Goal: Information Seeking & Learning: Learn about a topic

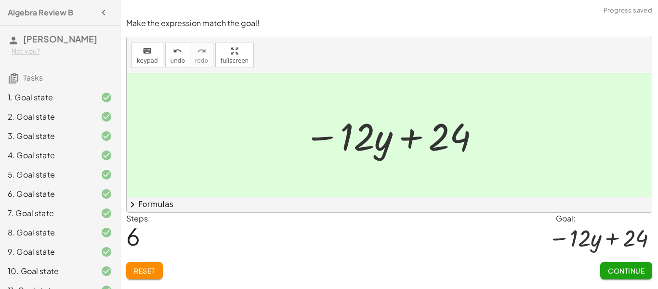
click at [617, 277] on button "Continue" at bounding box center [627, 270] width 52 height 17
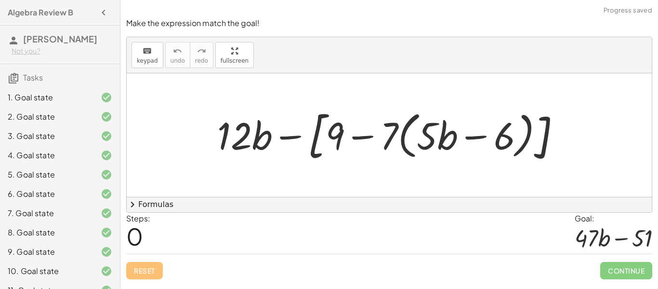
click at [334, 140] on div at bounding box center [393, 135] width 361 height 61
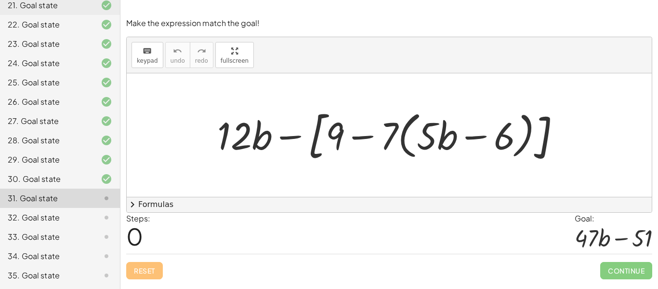
click at [478, 136] on div at bounding box center [393, 135] width 361 height 61
click at [357, 137] on div at bounding box center [393, 135] width 361 height 61
click at [434, 138] on div at bounding box center [393, 135] width 361 height 61
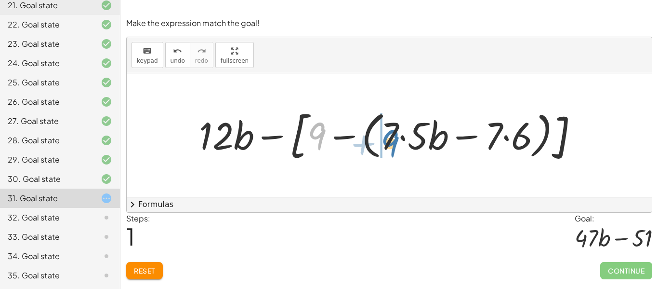
drag, startPoint x: 321, startPoint y: 135, endPoint x: 394, endPoint y: 142, distance: 74.1
click at [394, 142] on div at bounding box center [392, 135] width 397 height 61
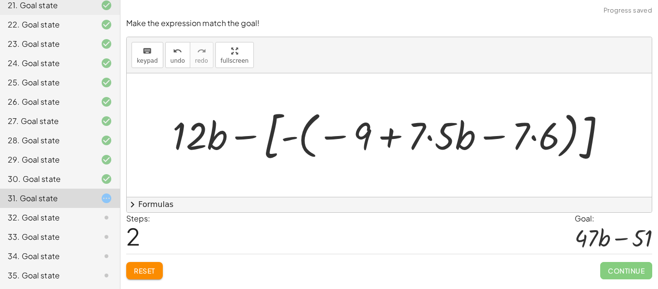
click at [398, 142] on div at bounding box center [393, 135] width 451 height 61
click at [489, 135] on div at bounding box center [393, 135] width 451 height 61
click at [177, 62] on span "undo" at bounding box center [178, 60] width 14 height 7
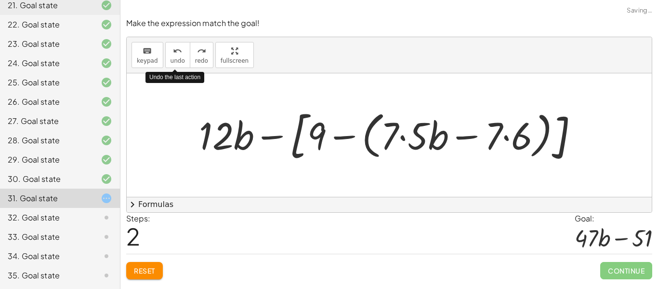
click at [147, 270] on span "Reset" at bounding box center [144, 270] width 21 height 9
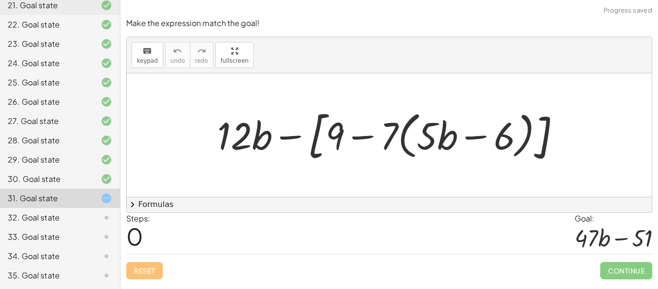
click at [359, 140] on div at bounding box center [393, 135] width 361 height 61
drag, startPoint x: 393, startPoint y: 134, endPoint x: 445, endPoint y: 113, distance: 56.2
click at [445, 113] on div at bounding box center [393, 135] width 361 height 61
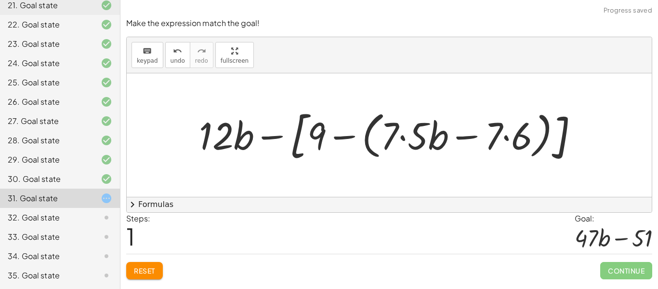
click at [408, 132] on div at bounding box center [392, 135] width 397 height 61
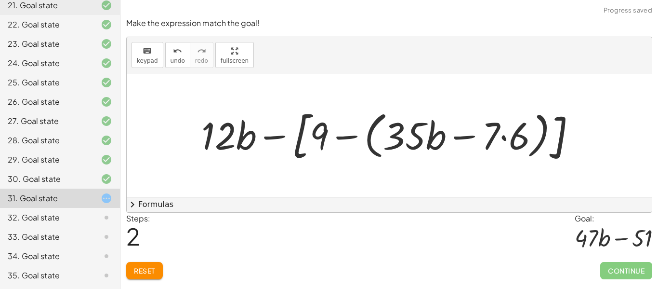
click at [341, 137] on div at bounding box center [393, 135] width 392 height 61
click at [470, 139] on div at bounding box center [393, 135] width 392 height 61
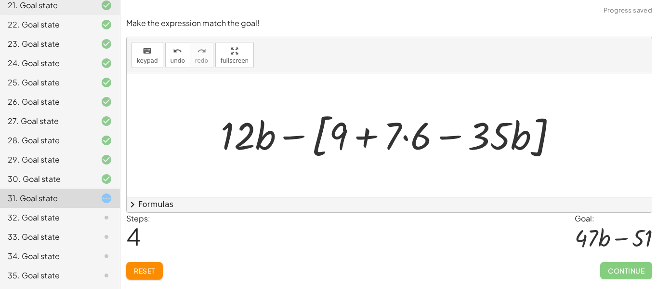
click at [366, 133] on div at bounding box center [393, 134] width 354 height 55
click at [367, 141] on div at bounding box center [393, 134] width 354 height 55
click at [289, 139] on div at bounding box center [393, 134] width 354 height 55
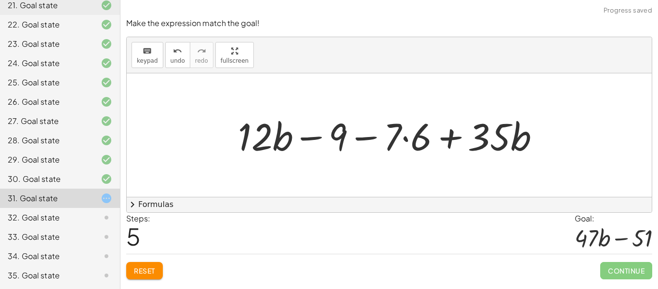
click at [372, 139] on div at bounding box center [393, 135] width 320 height 50
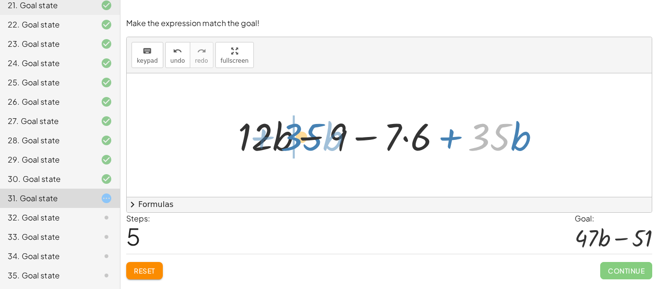
drag, startPoint x: 473, startPoint y: 139, endPoint x: 285, endPoint y: 139, distance: 188.0
click at [285, 139] on div at bounding box center [393, 135] width 320 height 50
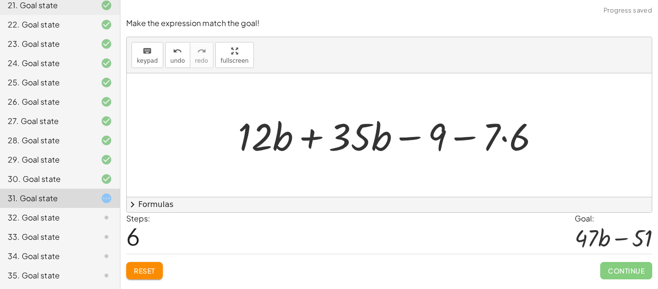
click at [307, 137] on div at bounding box center [393, 135] width 320 height 50
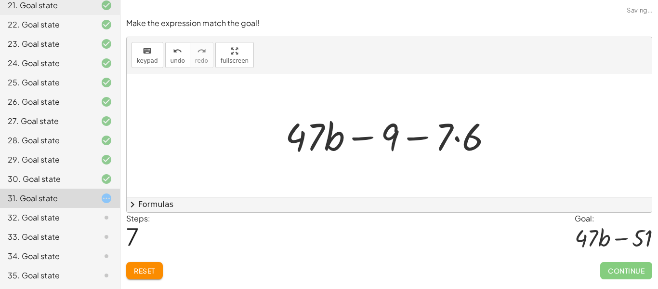
click at [366, 142] on div at bounding box center [393, 135] width 225 height 50
click at [406, 139] on div at bounding box center [393, 135] width 225 height 50
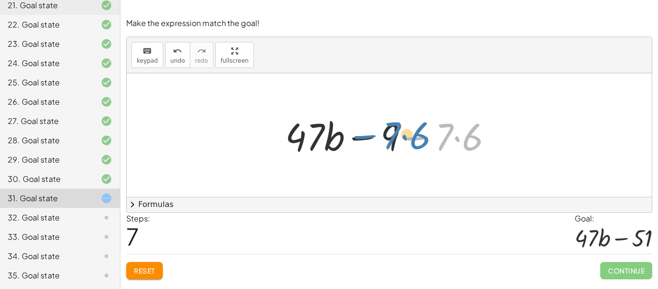
click at [371, 137] on div at bounding box center [393, 135] width 225 height 50
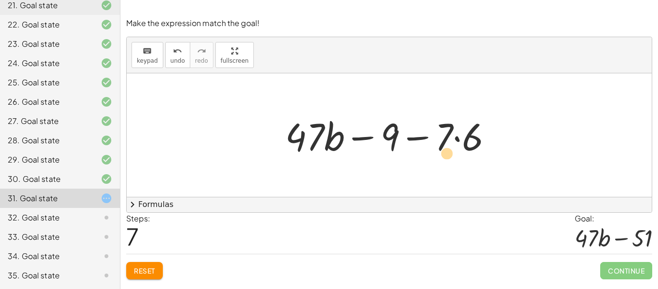
drag, startPoint x: 394, startPoint y: 141, endPoint x: 409, endPoint y: 149, distance: 16.6
click at [414, 151] on div at bounding box center [393, 135] width 225 height 50
click at [406, 141] on div at bounding box center [393, 135] width 225 height 50
click at [457, 143] on div at bounding box center [393, 135] width 225 height 50
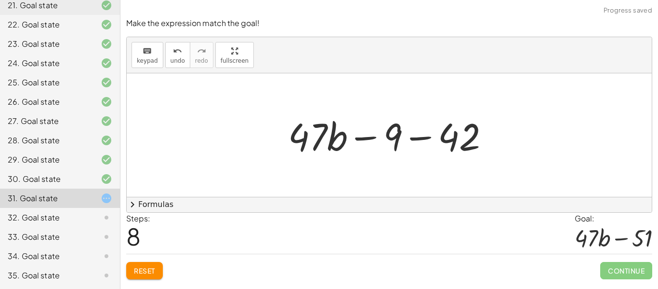
click at [421, 145] on div at bounding box center [392, 135] width 219 height 50
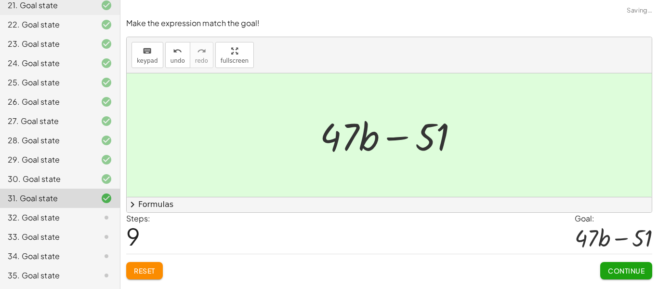
click at [610, 268] on span "Continue" at bounding box center [626, 270] width 37 height 9
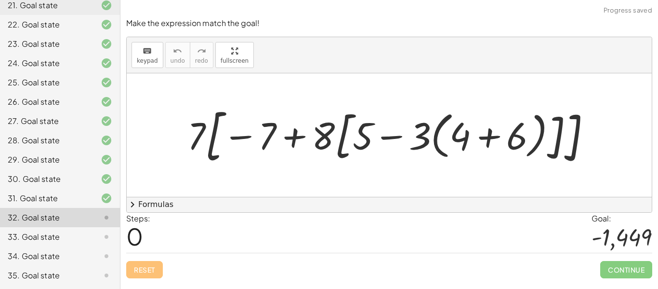
click at [488, 135] on div at bounding box center [393, 135] width 421 height 67
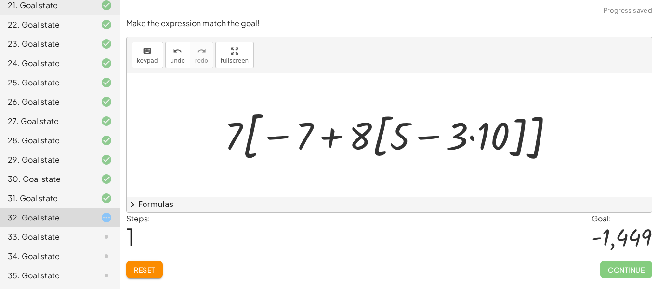
click at [440, 138] on div at bounding box center [393, 135] width 346 height 61
click at [479, 137] on div at bounding box center [393, 135] width 346 height 61
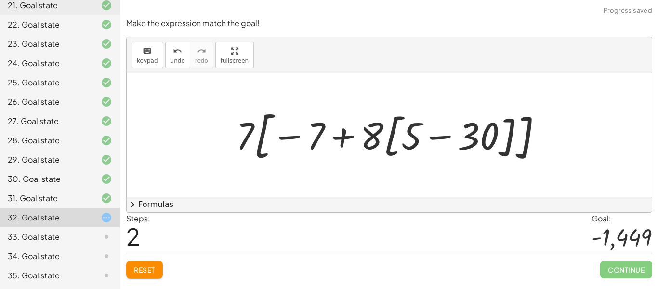
click at [444, 137] on div at bounding box center [393, 135] width 324 height 61
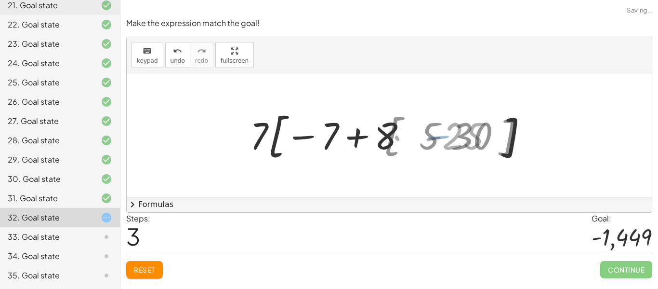
click at [418, 139] on div at bounding box center [393, 134] width 260 height 55
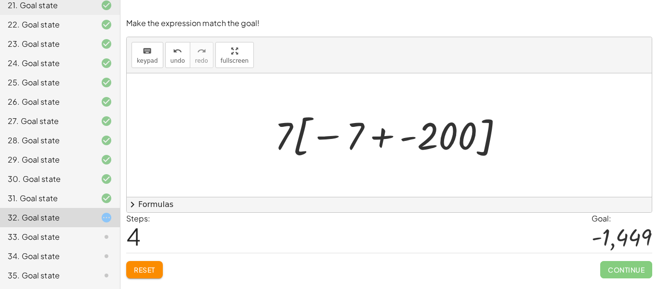
click at [327, 135] on div at bounding box center [393, 134] width 246 height 53
drag, startPoint x: 327, startPoint y: 135, endPoint x: 407, endPoint y: 140, distance: 80.2
click at [407, 140] on div at bounding box center [393, 134] width 246 height 53
click at [370, 131] on div at bounding box center [393, 134] width 246 height 53
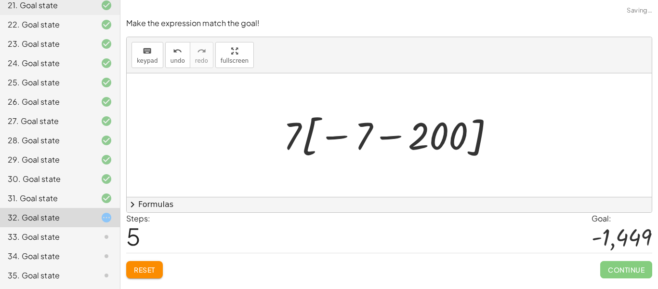
click at [385, 138] on div at bounding box center [393, 134] width 228 height 53
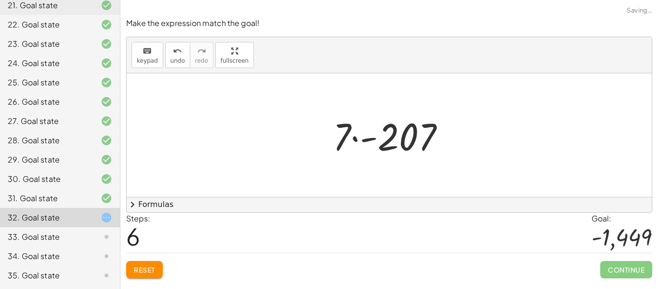
click at [375, 137] on div at bounding box center [392, 135] width 129 height 50
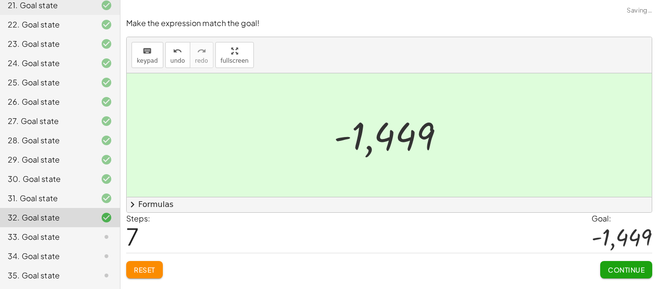
click at [631, 272] on span "Continue" at bounding box center [626, 269] width 37 height 9
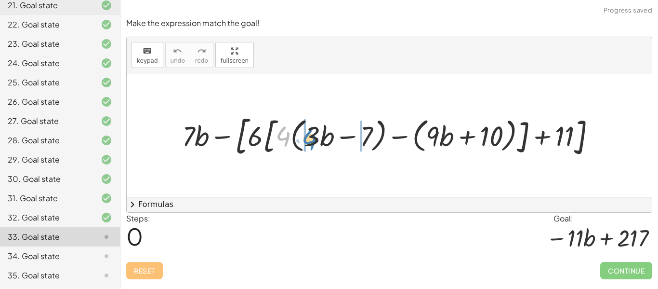
click at [310, 142] on div at bounding box center [392, 134] width 431 height 49
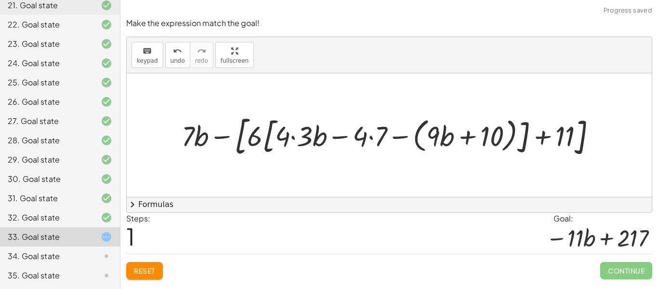
click at [294, 138] on div at bounding box center [393, 134] width 432 height 49
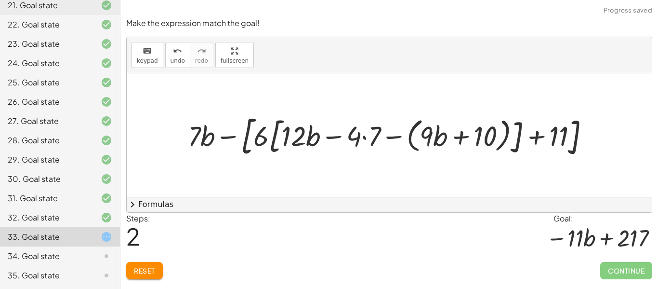
click at [362, 136] on div at bounding box center [392, 134] width 419 height 49
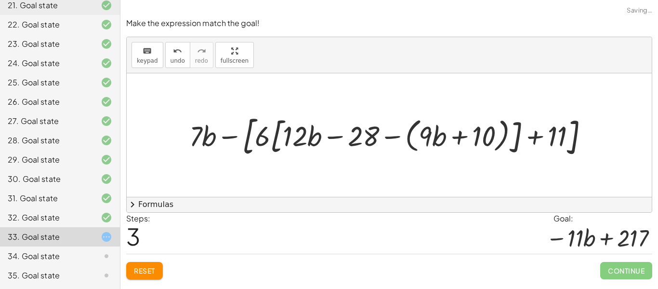
click at [333, 138] on div at bounding box center [393, 134] width 416 height 49
click at [393, 137] on div at bounding box center [393, 134] width 416 height 49
click at [340, 136] on div at bounding box center [393, 134] width 416 height 49
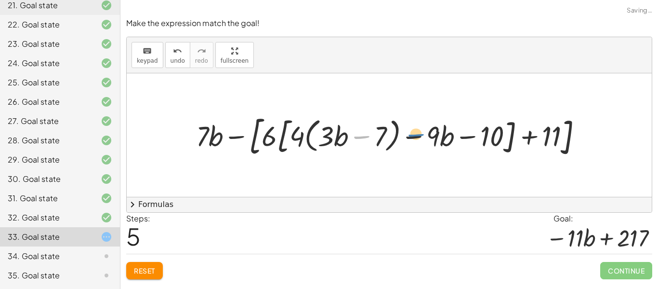
drag, startPoint x: 369, startPoint y: 139, endPoint x: 422, endPoint y: 138, distance: 52.5
click at [422, 138] on div at bounding box center [393, 134] width 404 height 49
drag, startPoint x: 290, startPoint y: 137, endPoint x: 328, endPoint y: 140, distance: 38.6
click at [328, 140] on div at bounding box center [393, 134] width 404 height 49
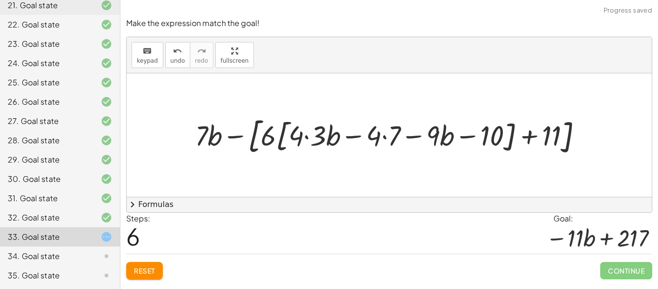
click at [321, 137] on div at bounding box center [392, 134] width 405 height 45
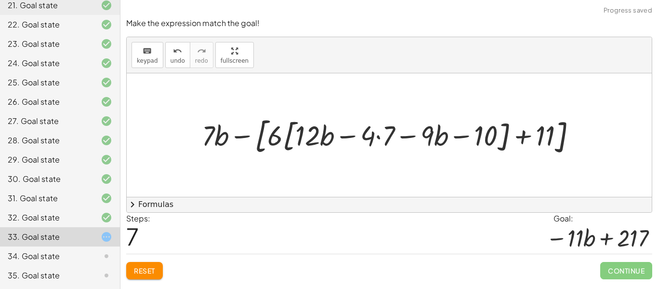
click at [374, 137] on div at bounding box center [393, 134] width 392 height 45
click at [377, 137] on div at bounding box center [393, 134] width 392 height 45
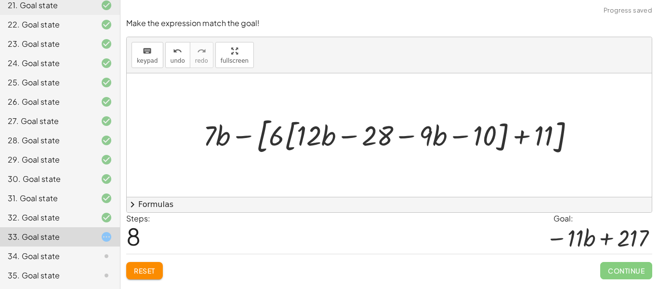
click at [347, 137] on div at bounding box center [393, 134] width 389 height 45
drag, startPoint x: 412, startPoint y: 134, endPoint x: 355, endPoint y: 134, distance: 57.4
click at [355, 134] on div at bounding box center [393, 134] width 389 height 45
click at [462, 135] on div at bounding box center [393, 134] width 389 height 45
drag, startPoint x: 442, startPoint y: 138, endPoint x: 341, endPoint y: 147, distance: 101.6
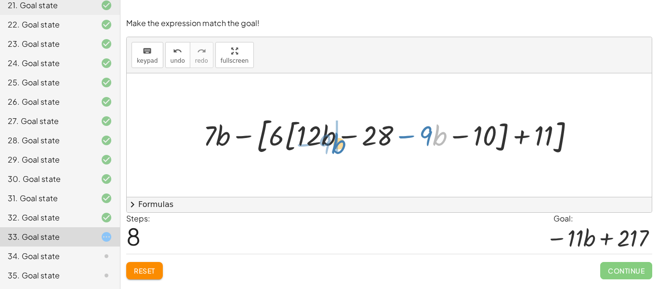
click at [341, 147] on div at bounding box center [393, 134] width 389 height 45
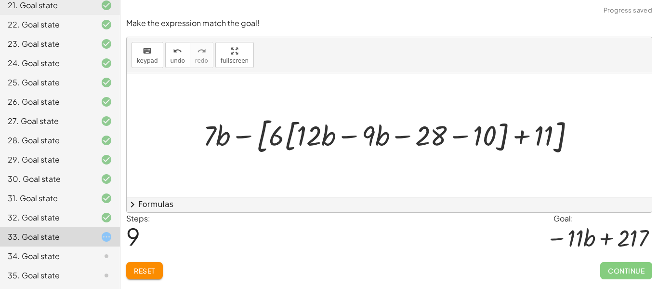
click at [346, 138] on div at bounding box center [393, 134] width 389 height 45
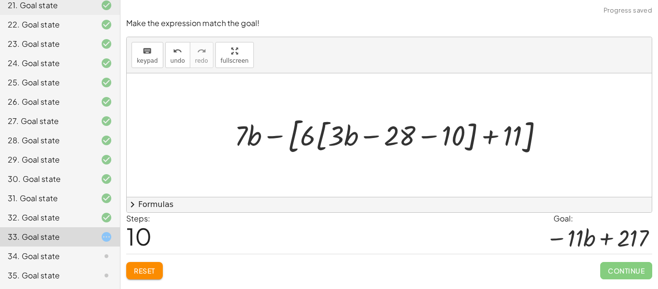
click at [374, 137] on div at bounding box center [393, 134] width 327 height 45
drag, startPoint x: 414, startPoint y: 137, endPoint x: 376, endPoint y: 145, distance: 38.4
click at [376, 145] on div at bounding box center [393, 134] width 327 height 45
click at [423, 137] on div at bounding box center [393, 134] width 327 height 45
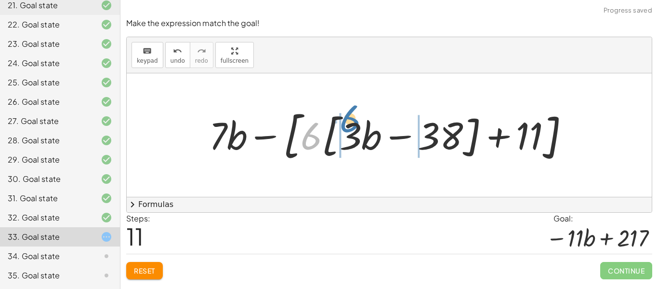
drag, startPoint x: 314, startPoint y: 141, endPoint x: 352, endPoint y: 128, distance: 39.8
click at [352, 128] on div at bounding box center [393, 135] width 378 height 61
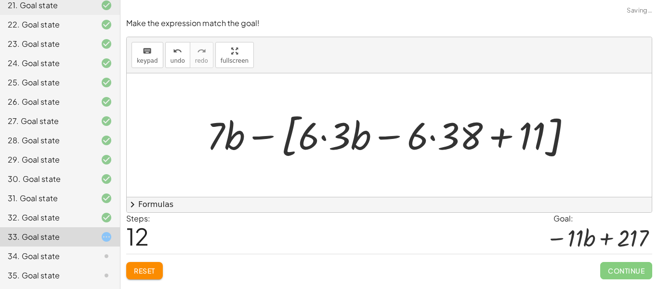
click at [340, 134] on div at bounding box center [393, 134] width 383 height 55
click at [325, 138] on div at bounding box center [393, 134] width 383 height 55
click at [430, 140] on div at bounding box center [393, 134] width 383 height 55
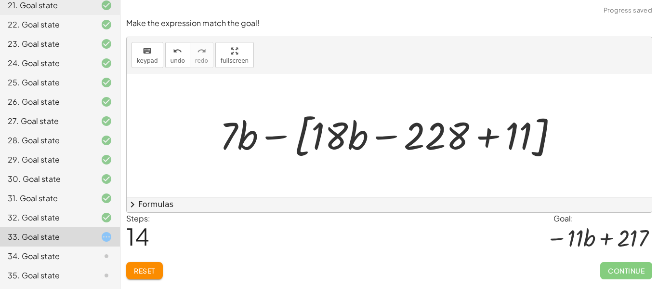
click at [488, 136] on div at bounding box center [393, 134] width 356 height 55
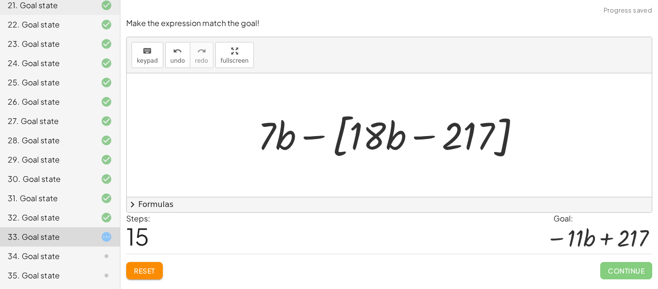
click at [294, 137] on div at bounding box center [393, 134] width 281 height 55
click at [309, 138] on div at bounding box center [393, 134] width 281 height 55
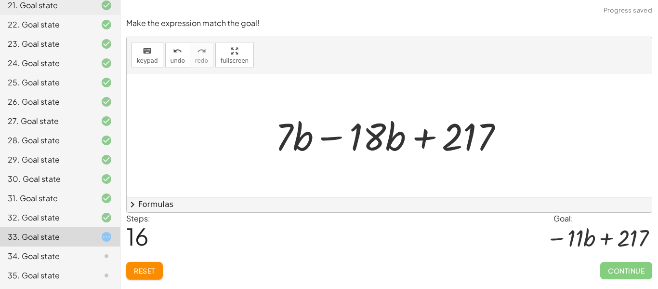
click at [335, 141] on div at bounding box center [393, 135] width 246 height 50
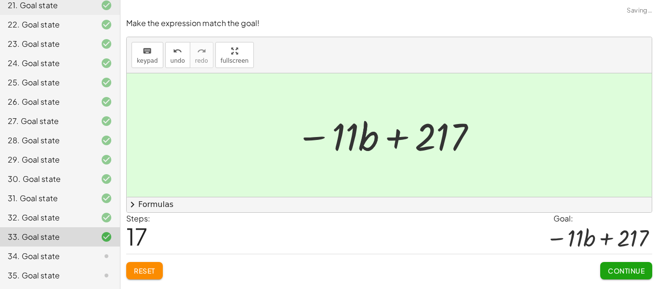
click at [623, 265] on button "Continue" at bounding box center [627, 270] width 52 height 17
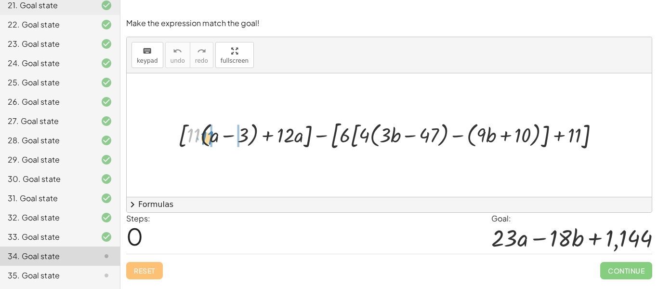
drag, startPoint x: 193, startPoint y: 134, endPoint x: 212, endPoint y: 135, distance: 18.8
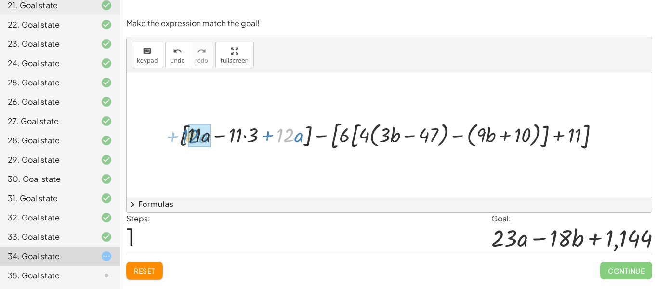
drag, startPoint x: 282, startPoint y: 137, endPoint x: 186, endPoint y: 138, distance: 95.9
click at [186, 138] on div at bounding box center [393, 135] width 438 height 36
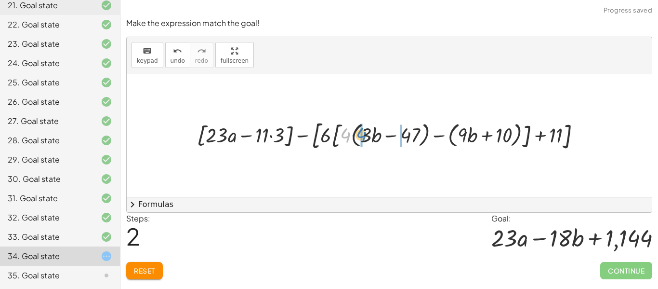
drag, startPoint x: 343, startPoint y: 138, endPoint x: 358, endPoint y: 137, distance: 15.5
click at [355, 132] on div at bounding box center [392, 135] width 401 height 36
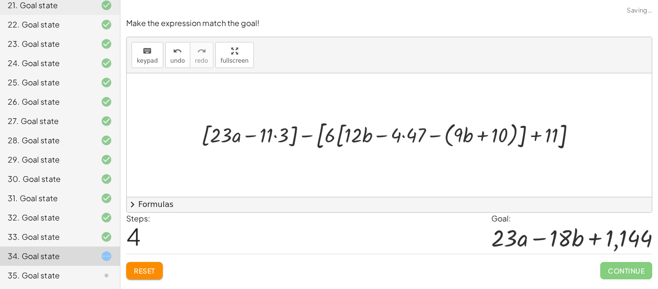
click at [401, 136] on div at bounding box center [393, 135] width 393 height 36
click at [406, 137] on div at bounding box center [393, 135] width 393 height 36
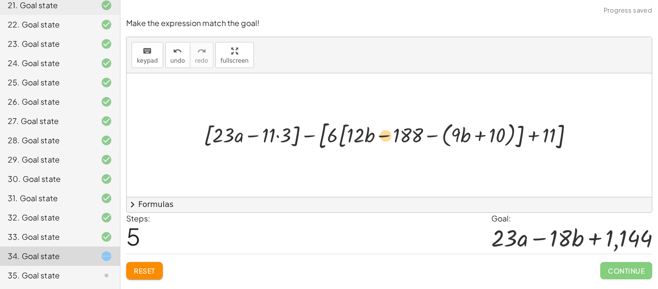
drag, startPoint x: 432, startPoint y: 135, endPoint x: 386, endPoint y: 135, distance: 46.8
click at [386, 135] on div at bounding box center [393, 135] width 388 height 36
click at [328, 138] on div at bounding box center [393, 135] width 388 height 36
drag, startPoint x: 351, startPoint y: 122, endPoint x: 347, endPoint y: 136, distance: 14.4
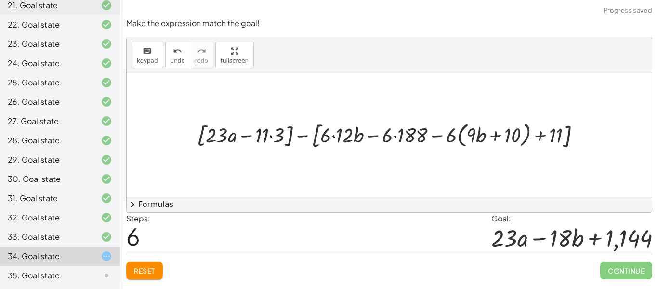
click at [346, 136] on div at bounding box center [392, 134] width 401 height 33
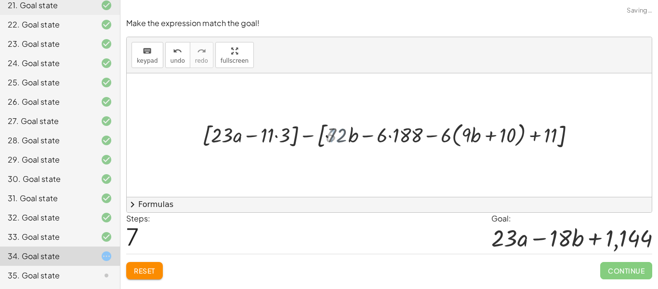
click at [401, 138] on div at bounding box center [393, 134] width 388 height 33
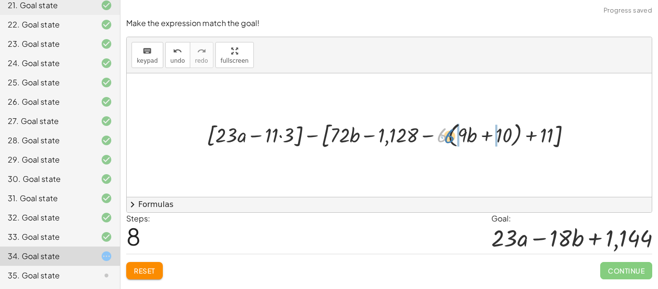
drag, startPoint x: 440, startPoint y: 137, endPoint x: 457, endPoint y: 140, distance: 17.5
click at [457, 140] on div at bounding box center [393, 134] width 383 height 33
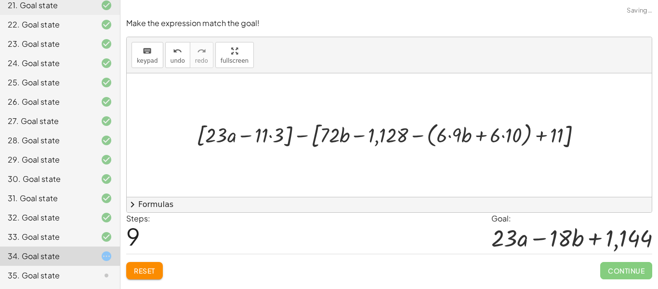
click at [456, 135] on div at bounding box center [393, 134] width 402 height 33
click at [507, 138] on div at bounding box center [393, 134] width 399 height 33
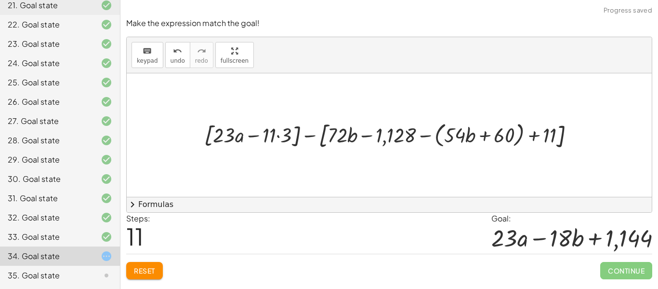
click at [489, 137] on div at bounding box center [393, 134] width 387 height 33
drag, startPoint x: 456, startPoint y: 140, endPoint x: 421, endPoint y: 122, distance: 39.2
click at [338, 148] on div at bounding box center [393, 134] width 387 height 33
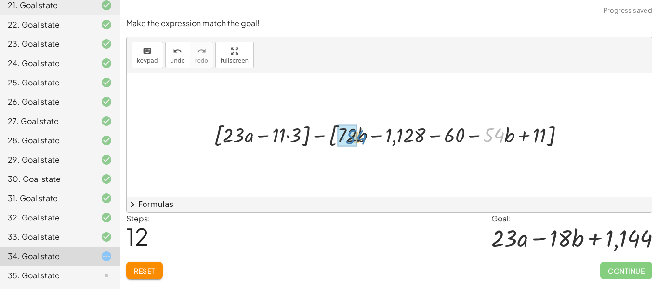
drag, startPoint x: 502, startPoint y: 137, endPoint x: 363, endPoint y: 139, distance: 138.8
click at [363, 139] on div at bounding box center [393, 135] width 368 height 30
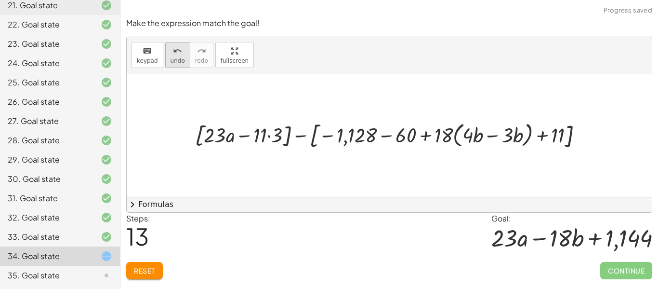
click at [173, 53] on icon "undo" at bounding box center [177, 51] width 9 height 12
click at [494, 135] on div at bounding box center [392, 134] width 405 height 33
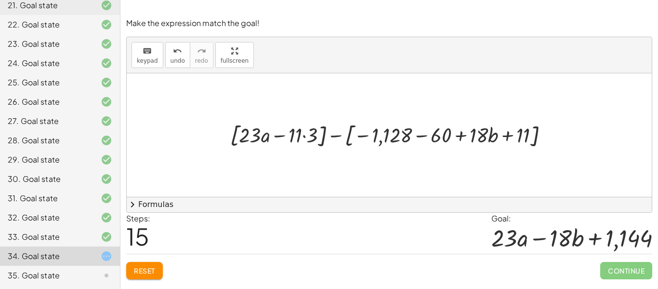
click at [336, 135] on div at bounding box center [393, 135] width 335 height 30
click at [361, 138] on div at bounding box center [393, 135] width 335 height 30
click at [421, 137] on div at bounding box center [393, 135] width 335 height 30
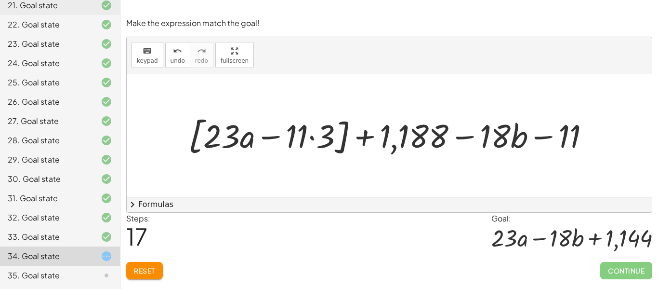
click at [468, 134] on div at bounding box center [393, 135] width 419 height 48
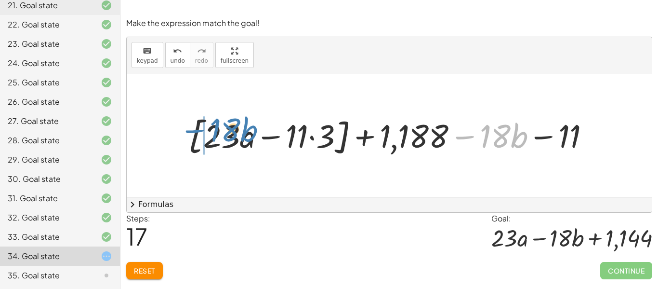
drag, startPoint x: 468, startPoint y: 137, endPoint x: 197, endPoint y: 131, distance: 270.5
click at [197, 131] on div at bounding box center [393, 135] width 419 height 48
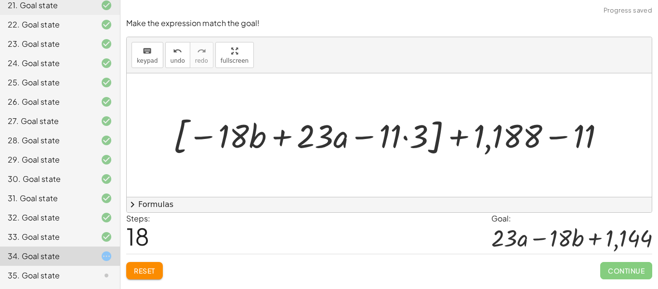
click at [277, 141] on div at bounding box center [393, 135] width 450 height 48
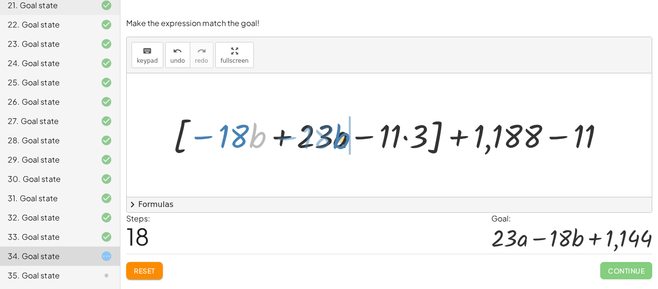
drag, startPoint x: 257, startPoint y: 137, endPoint x: 343, endPoint y: 138, distance: 85.8
click at [343, 138] on div at bounding box center [393, 135] width 450 height 48
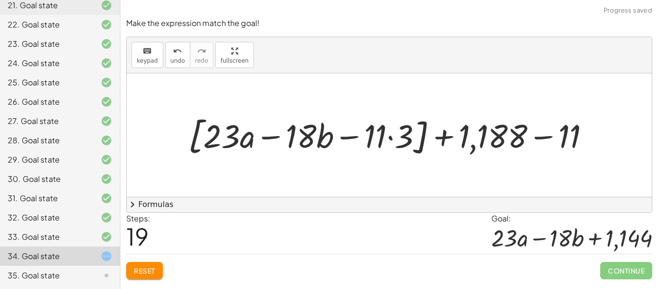
click at [391, 140] on div at bounding box center [393, 135] width 419 height 48
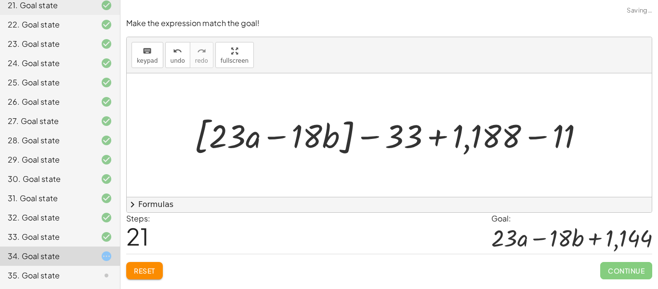
click at [443, 141] on div at bounding box center [393, 135] width 408 height 48
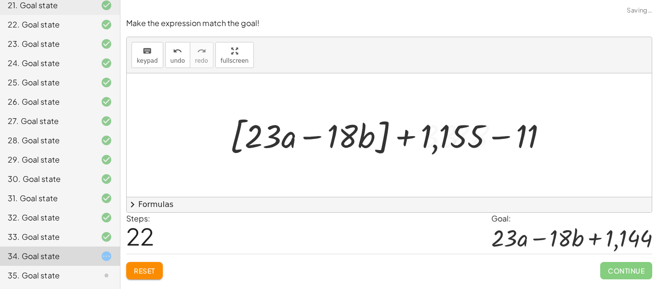
click at [510, 136] on div at bounding box center [392, 135] width 335 height 48
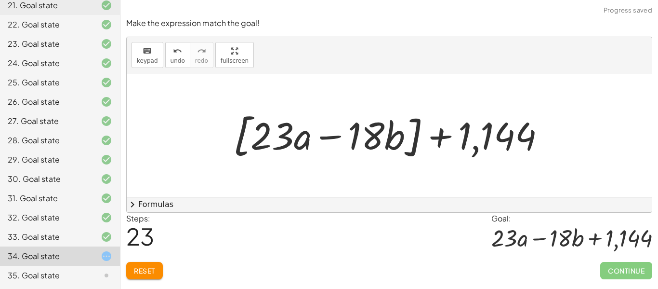
click at [337, 136] on div at bounding box center [392, 134] width 329 height 55
click at [417, 138] on div at bounding box center [392, 134] width 329 height 55
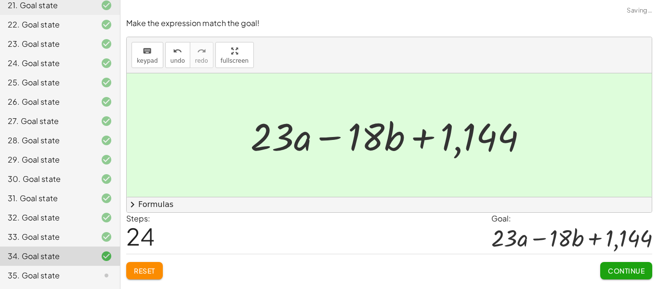
click at [605, 267] on button "Continue" at bounding box center [627, 270] width 52 height 17
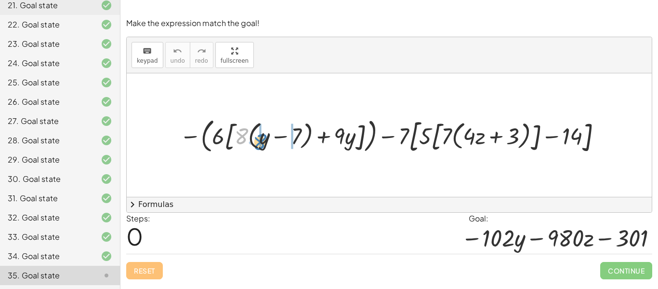
drag, startPoint x: 235, startPoint y: 137, endPoint x: 255, endPoint y: 143, distance: 21.5
click at [255, 143] on div at bounding box center [393, 135] width 436 height 42
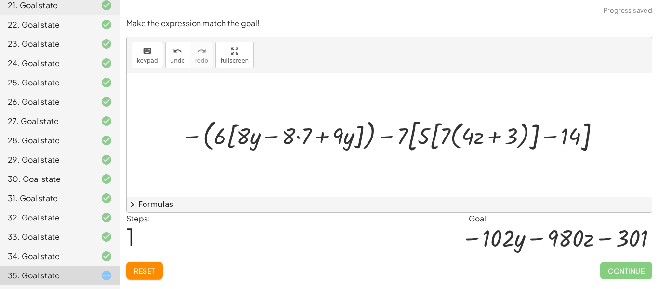
click at [290, 138] on div at bounding box center [393, 134] width 432 height 41
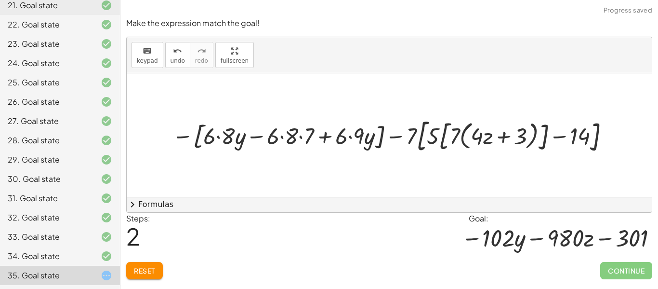
click at [221, 134] on div at bounding box center [392, 134] width 451 height 41
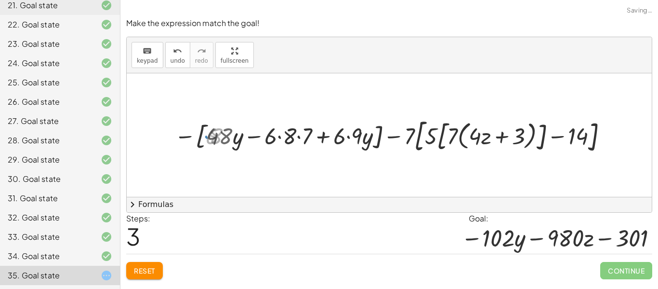
click at [285, 137] on div at bounding box center [393, 134] width 446 height 41
click at [297, 140] on div at bounding box center [393, 134] width 446 height 41
click at [348, 136] on div at bounding box center [393, 134] width 446 height 41
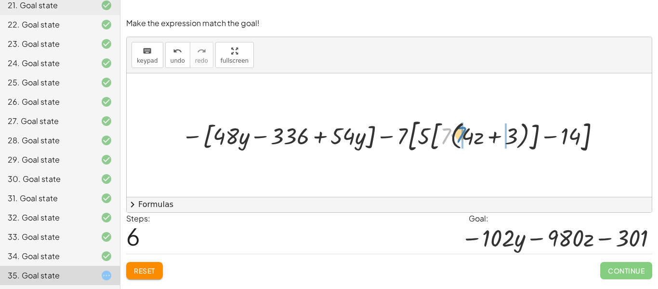
drag, startPoint x: 447, startPoint y: 140, endPoint x: 434, endPoint y: 141, distance: 13.0
click at [468, 143] on div at bounding box center [393, 134] width 432 height 41
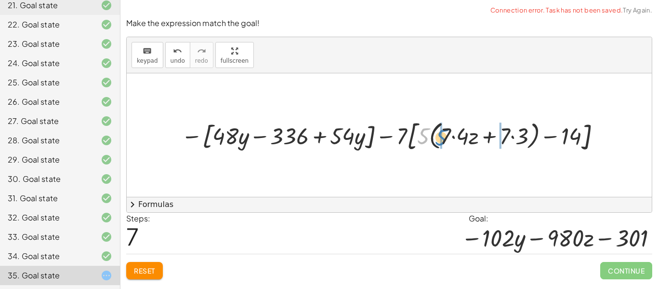
drag, startPoint x: 422, startPoint y: 135, endPoint x: 440, endPoint y: 137, distance: 17.9
click at [440, 137] on div at bounding box center [392, 135] width 433 height 38
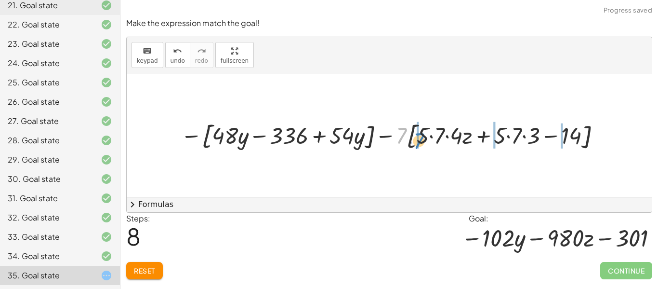
drag, startPoint x: 404, startPoint y: 134, endPoint x: 421, endPoint y: 139, distance: 18.1
click at [421, 139] on div at bounding box center [393, 135] width 434 height 35
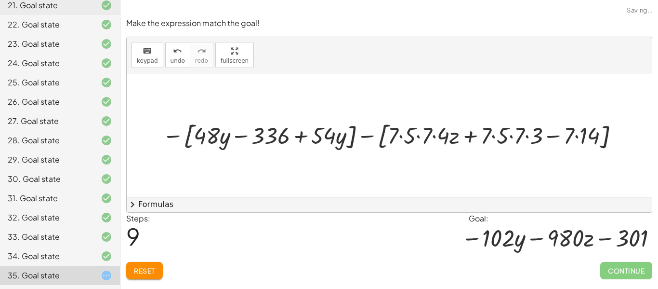
click at [408, 134] on div at bounding box center [393, 135] width 471 height 35
click at [419, 136] on div at bounding box center [393, 135] width 468 height 35
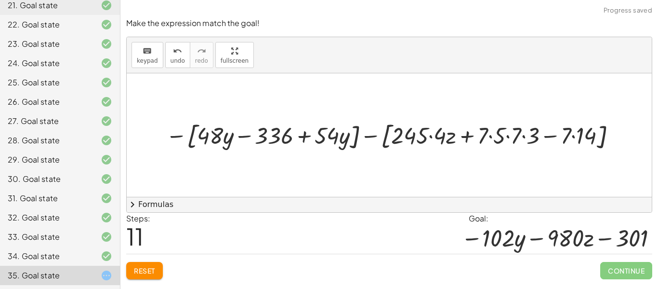
click at [431, 135] on div at bounding box center [393, 135] width 464 height 35
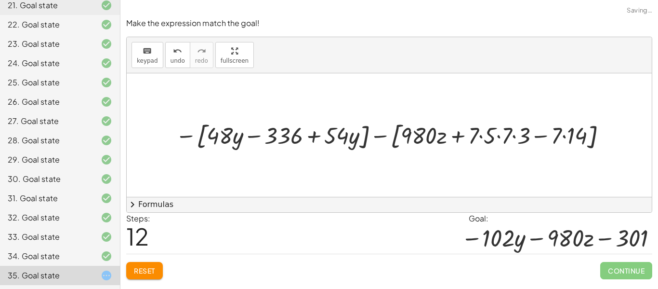
click at [479, 134] on div at bounding box center [393, 135] width 445 height 35
click at [496, 136] on div at bounding box center [393, 135] width 445 height 35
click at [515, 137] on div at bounding box center [393, 135] width 445 height 35
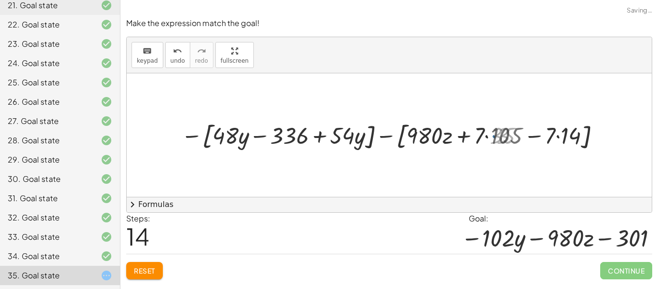
click at [564, 136] on div at bounding box center [393, 135] width 430 height 35
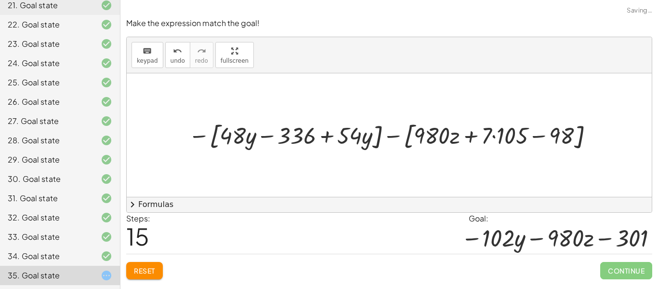
click at [545, 138] on div at bounding box center [393, 135] width 419 height 35
click at [494, 134] on div at bounding box center [393, 135] width 419 height 35
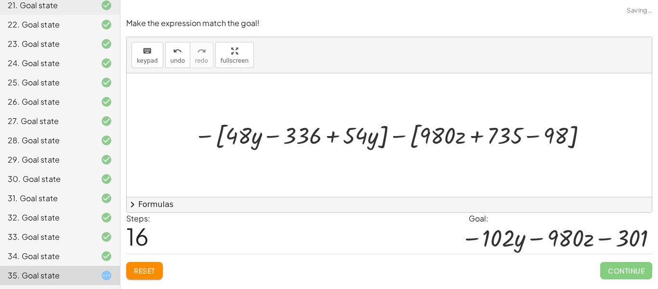
click at [536, 138] on div at bounding box center [392, 135] width 407 height 35
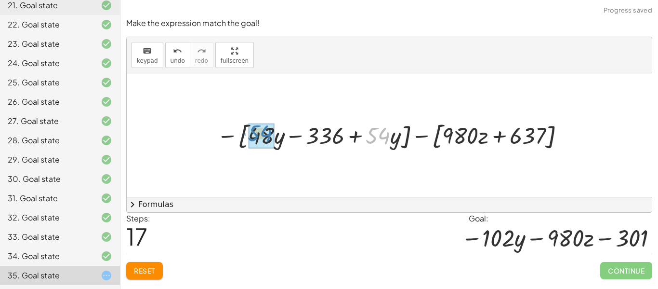
drag, startPoint x: 382, startPoint y: 142, endPoint x: 262, endPoint y: 139, distance: 119.6
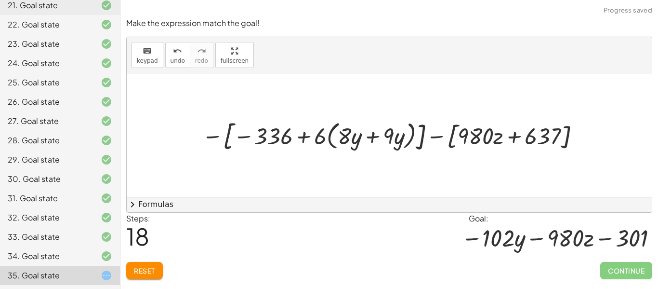
click at [302, 138] on div at bounding box center [393, 135] width 392 height 38
drag, startPoint x: 317, startPoint y: 143, endPoint x: 335, endPoint y: 144, distance: 18.8
click at [335, 144] on div at bounding box center [393, 135] width 392 height 38
click at [327, 136] on div at bounding box center [393, 135] width 393 height 35
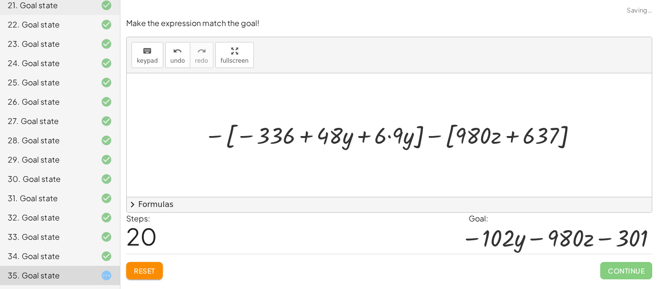
click at [387, 137] on div at bounding box center [393, 135] width 387 height 35
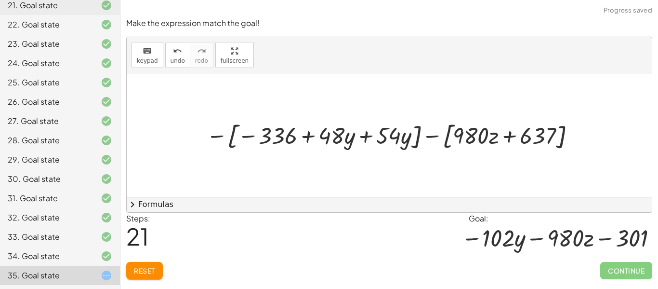
click at [392, 137] on div at bounding box center [392, 135] width 383 height 35
click at [366, 135] on div at bounding box center [392, 135] width 383 height 35
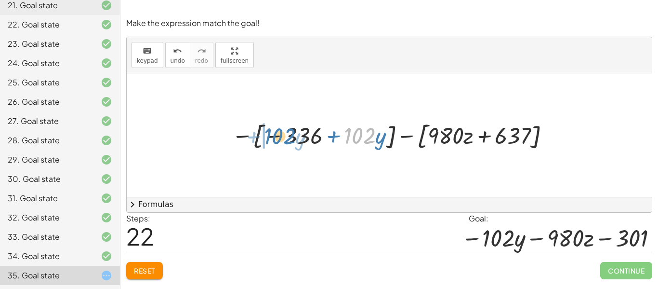
drag, startPoint x: 349, startPoint y: 134, endPoint x: 309, endPoint y: 135, distance: 40.5
click at [260, 134] on div at bounding box center [393, 135] width 332 height 35
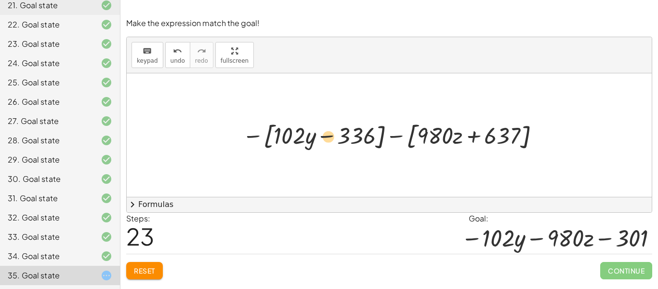
drag, startPoint x: 491, startPoint y: 132, endPoint x: 315, endPoint y: 131, distance: 176.4
click at [315, 131] on div at bounding box center [393, 135] width 311 height 35
drag, startPoint x: 346, startPoint y: 134, endPoint x: 508, endPoint y: 133, distance: 161.5
click at [508, 133] on div at bounding box center [393, 135] width 311 height 35
click at [397, 137] on div at bounding box center [393, 135] width 311 height 35
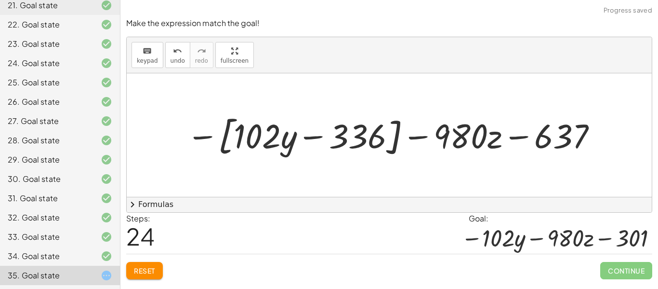
click at [411, 138] on div at bounding box center [393, 135] width 423 height 50
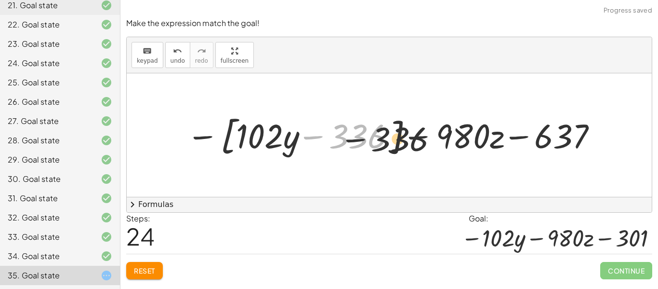
click at [526, 144] on div at bounding box center [393, 135] width 423 height 50
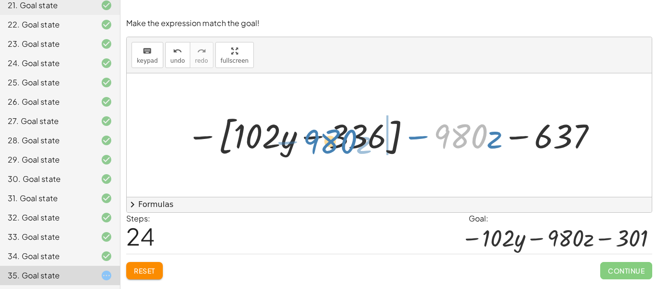
drag, startPoint x: 472, startPoint y: 136, endPoint x: 341, endPoint y: 142, distance: 130.7
click at [341, 142] on div at bounding box center [393, 135] width 423 height 50
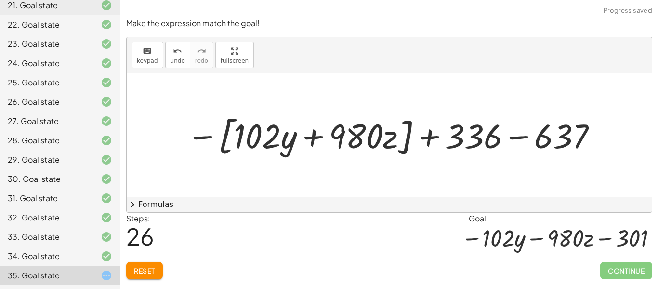
click at [520, 136] on div at bounding box center [393, 135] width 423 height 50
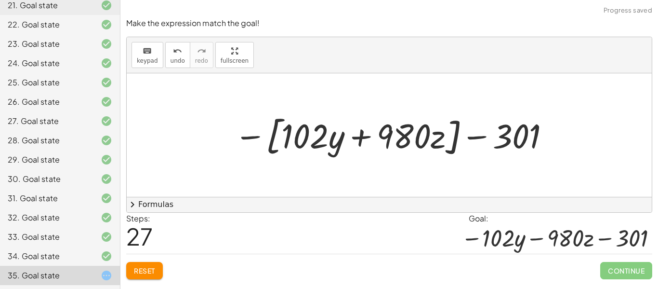
click at [451, 137] on div at bounding box center [393, 135] width 328 height 50
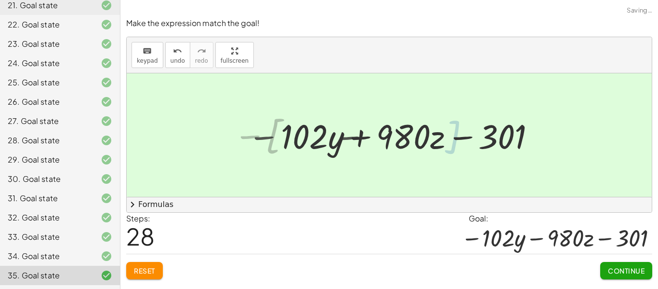
click at [628, 274] on span "Continue" at bounding box center [626, 270] width 37 height 9
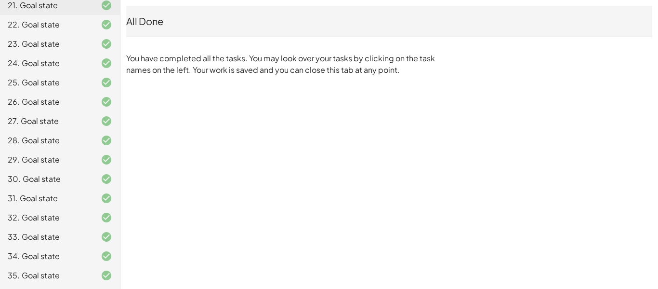
scroll to position [0, 0]
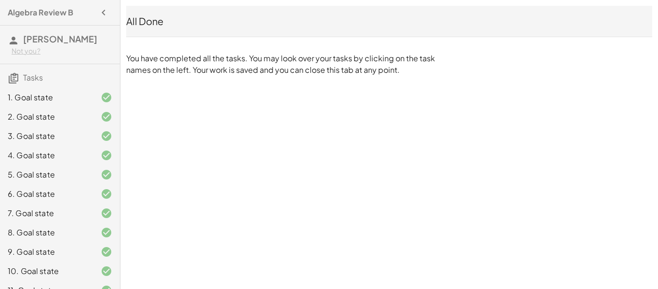
click at [36, 40] on span "[PERSON_NAME]" at bounding box center [60, 38] width 74 height 11
click at [35, 79] on span "Tasks" at bounding box center [33, 77] width 20 height 10
click at [16, 74] on icon at bounding box center [14, 78] width 12 height 12
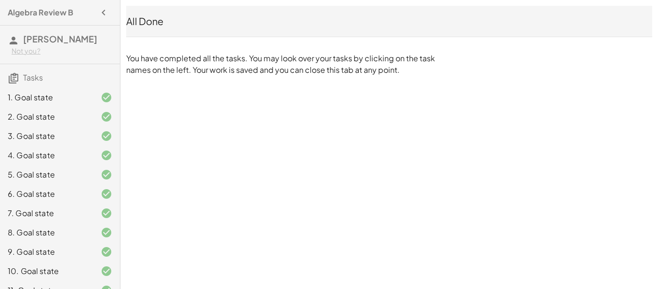
click at [0, 75] on h3 "Tasks" at bounding box center [60, 74] width 120 height 20
click at [67, 9] on h4 "Algebra Review B" at bounding box center [41, 13] width 66 height 12
click at [104, 12] on icon "button" at bounding box center [104, 13] width 12 height 12
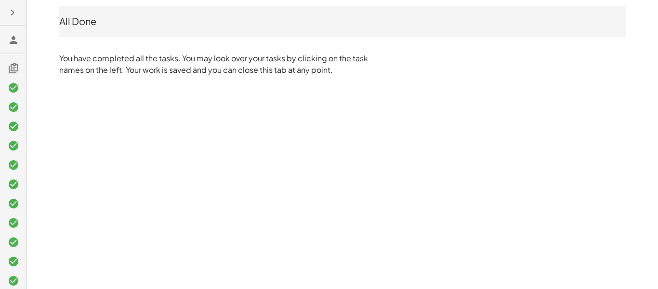
click at [15, 9] on icon "button" at bounding box center [13, 13] width 12 height 12
